Goal: Task Accomplishment & Management: Use online tool/utility

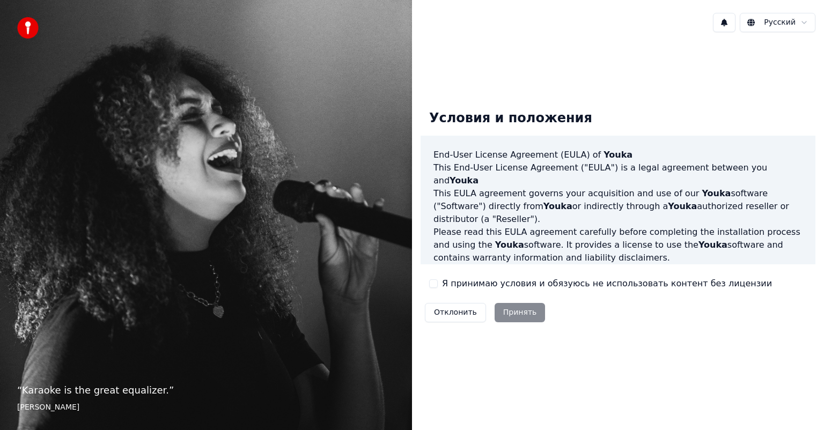
click at [433, 284] on button "Я принимаю условия и обязуюсь не использовать контент без лицензии" at bounding box center [433, 283] width 9 height 9
click at [512, 315] on button "Принять" at bounding box center [519, 312] width 51 height 19
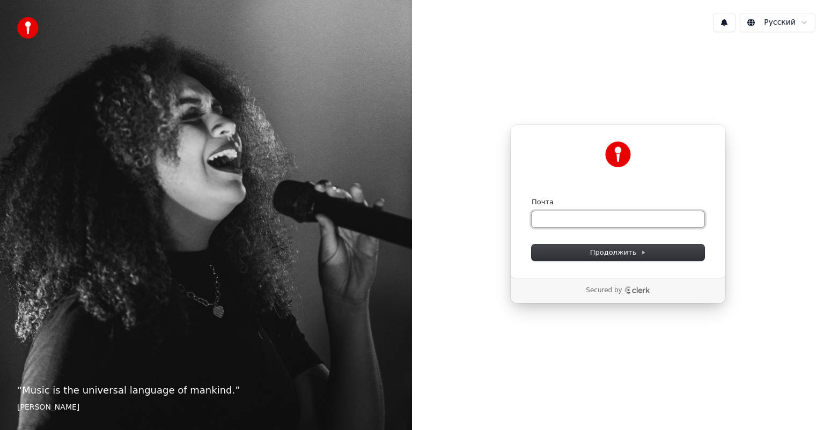
click at [568, 218] on input "Почта" at bounding box center [617, 219] width 173 height 16
click at [611, 253] on span "Продолжить" at bounding box center [618, 253] width 56 height 10
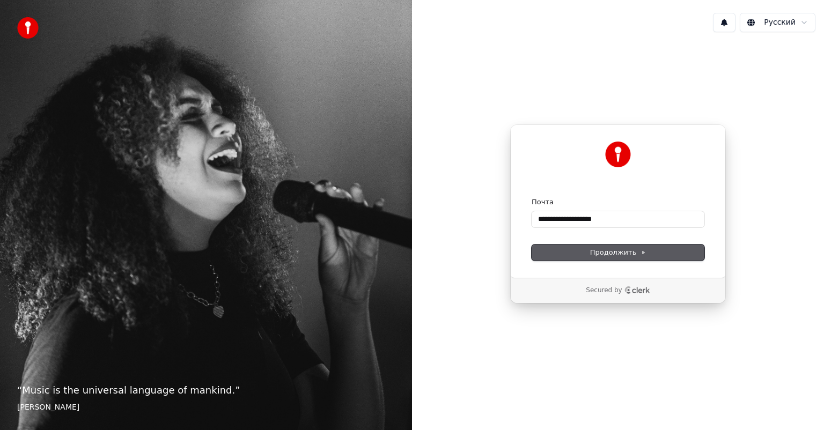
type input "**********"
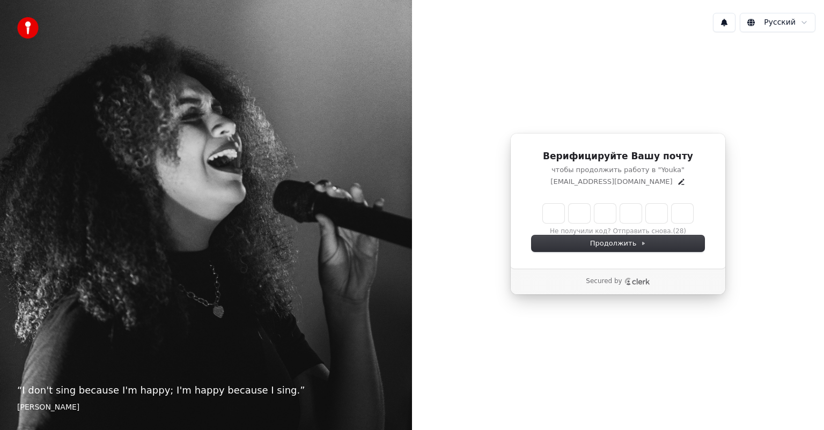
click at [560, 212] on input "Enter verification code" at bounding box center [618, 213] width 150 height 19
type input "******"
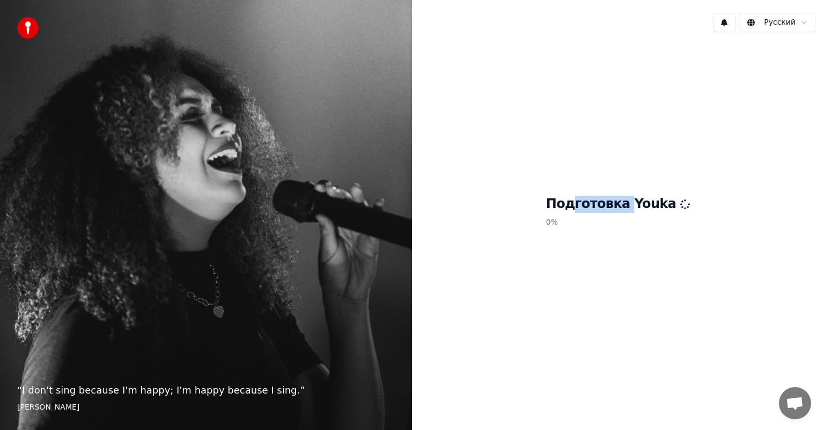
drag, startPoint x: 583, startPoint y: 138, endPoint x: 651, endPoint y: 156, distance: 69.9
click at [640, 153] on div "Подготовка Youka 0 %" at bounding box center [618, 214] width 412 height 346
drag, startPoint x: 661, startPoint y: 159, endPoint x: 638, endPoint y: 139, distance: 30.8
click at [660, 156] on div "Подготовка Youka 0 %" at bounding box center [618, 214] width 412 height 346
click at [719, 144] on div "Подготовка Youka 0 %" at bounding box center [618, 214] width 412 height 346
